Goal: Check status

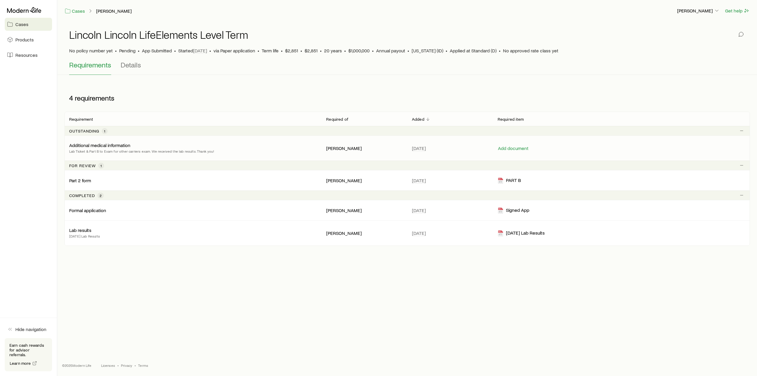
click at [124, 145] on p "Additional medical information" at bounding box center [99, 145] width 61 height 6
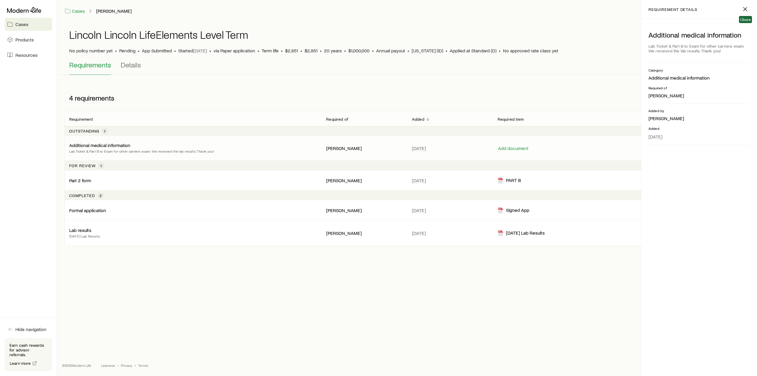
click at [748, 14] on span "Close" at bounding box center [745, 9] width 9 height 10
click at [84, 180] on p "Part 2 form" at bounding box center [80, 181] width 22 height 6
click at [126, 161] on div "Requirement Required of Added Required item Outstanding 1 Additional medical in…" at bounding box center [407, 179] width 686 height 134
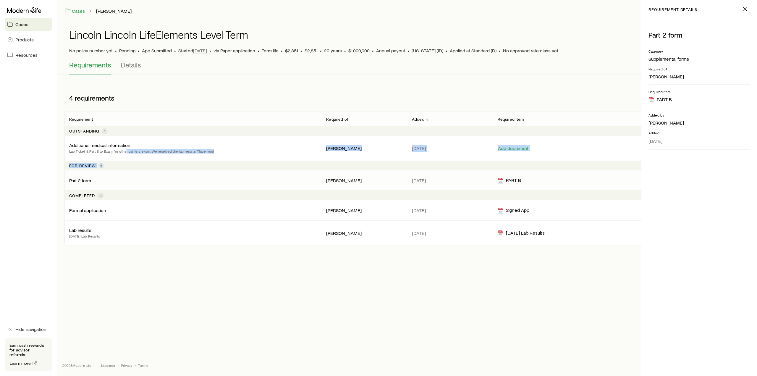
click at [167, 164] on div "For review 1" at bounding box center [407, 165] width 686 height 9
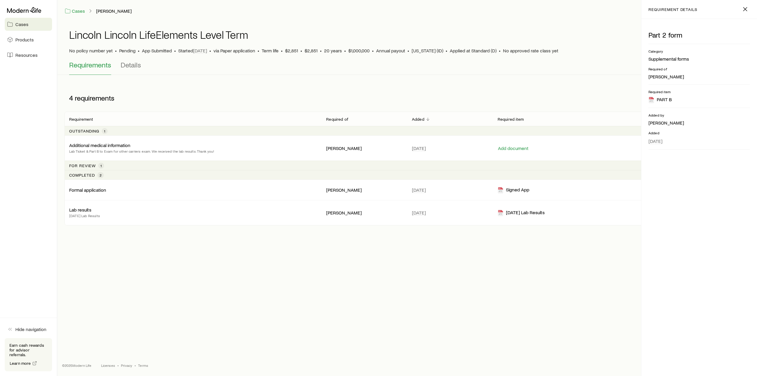
click at [191, 113] on header "Requirement Required of Added Required item" at bounding box center [407, 119] width 686 height 14
click at [85, 164] on p "For review" at bounding box center [82, 165] width 27 height 5
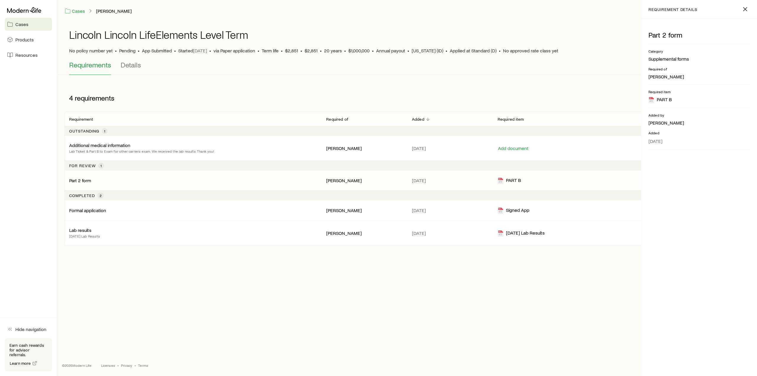
click at [85, 180] on p "Part 2 form" at bounding box center [80, 181] width 22 height 6
click at [511, 181] on div "PART B" at bounding box center [509, 180] width 23 height 7
